Goal: Check status

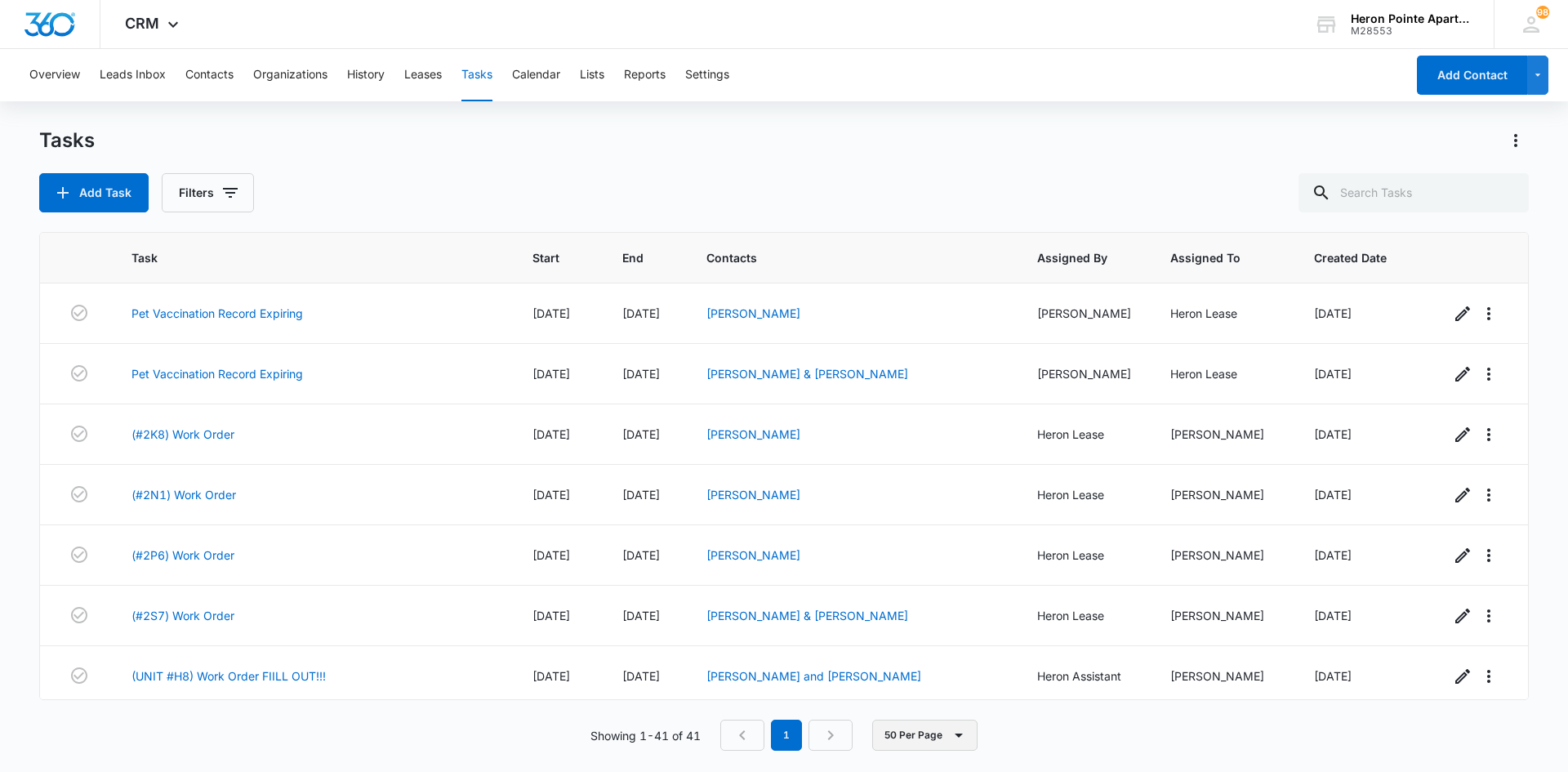
scroll to position [2069, 0]
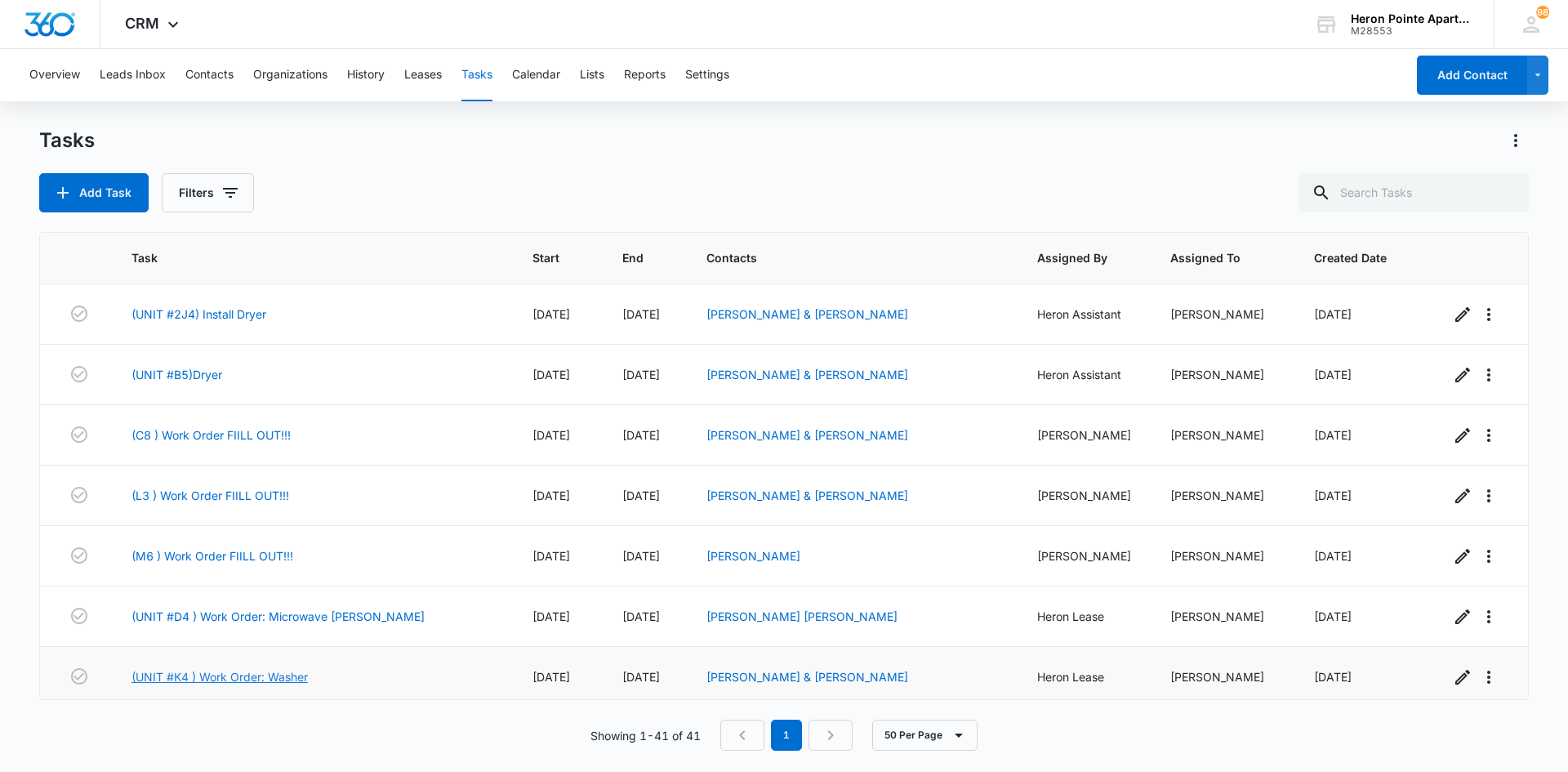
click at [269, 668] on link "(UNIT #K4 ) Work Order: Washer" at bounding box center [220, 676] width 176 height 17
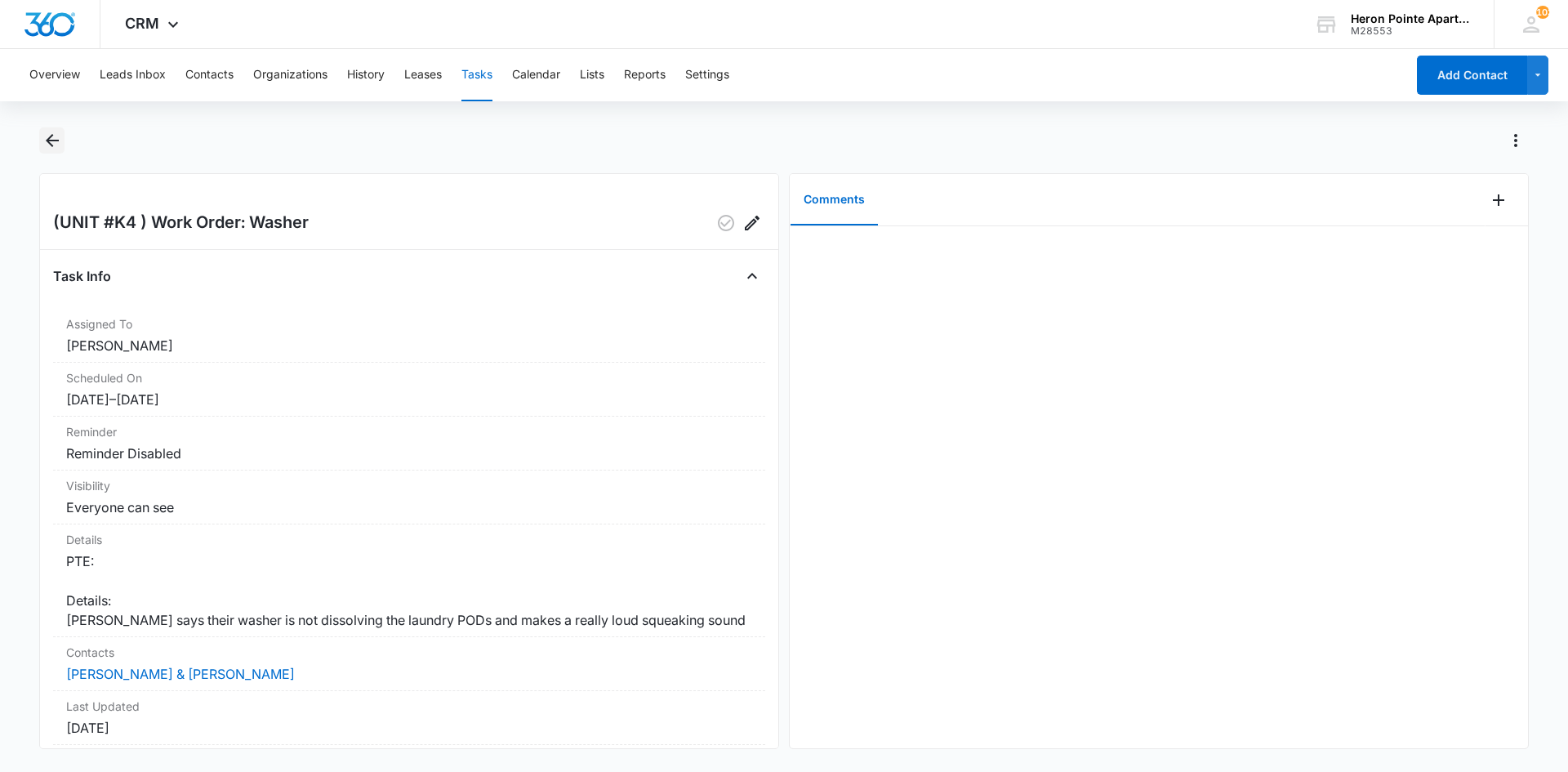
click at [54, 141] on icon "Back" at bounding box center [52, 141] width 13 height 13
